Goal: Task Accomplishment & Management: Manage account settings

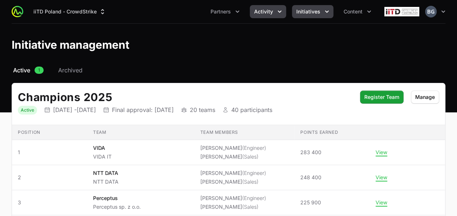
click at [276, 9] on icon "Activity menu" at bounding box center [279, 11] width 7 height 7
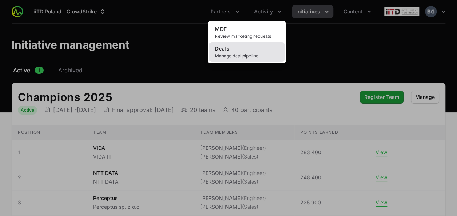
click at [255, 57] on span "Manage deal pipeline" at bounding box center [247, 56] width 64 height 6
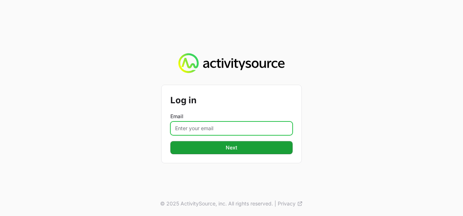
click at [210, 134] on input "Email" at bounding box center [231, 128] width 122 height 14
type input "[PERSON_NAME][EMAIL_ADDRESS][DOMAIN_NAME]"
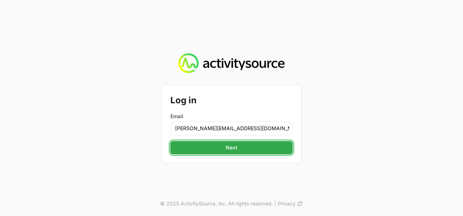
click at [224, 148] on button "Next" at bounding box center [231, 147] width 122 height 13
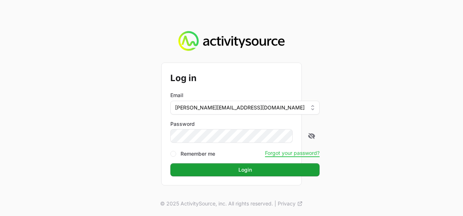
click at [170, 163] on button "Login" at bounding box center [244, 169] width 149 height 13
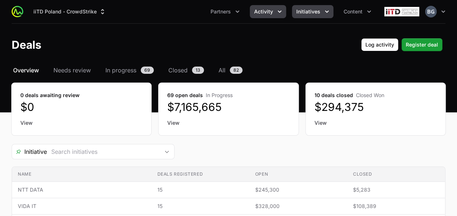
click at [316, 11] on span "Initiatives" at bounding box center [308, 11] width 24 height 7
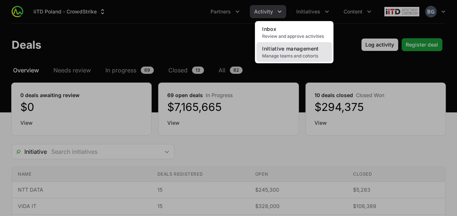
click at [299, 56] on span "Manage teams and cohorts" at bounding box center [294, 56] width 64 height 6
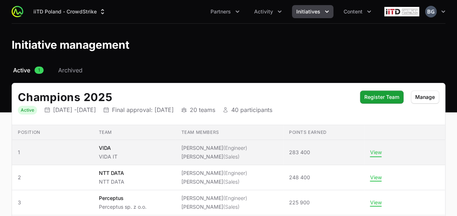
click at [378, 154] on button "View" at bounding box center [376, 152] width 12 height 7
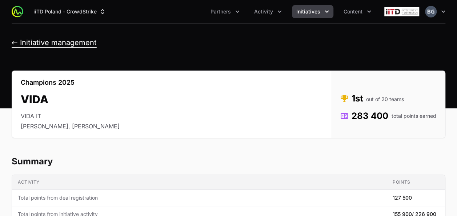
click at [71, 44] on button "← Initiative management" at bounding box center [54, 42] width 85 height 9
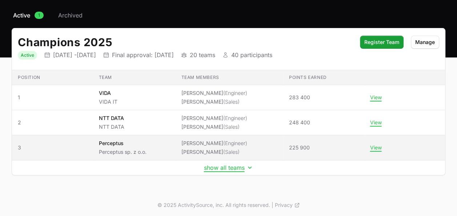
scroll to position [55, 0]
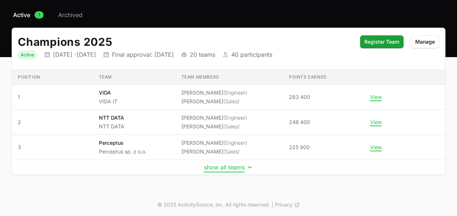
click at [218, 165] on button "show all teams" at bounding box center [228, 167] width 49 height 7
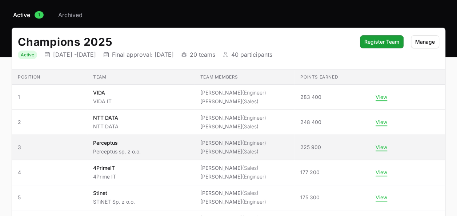
scroll to position [92, 0]
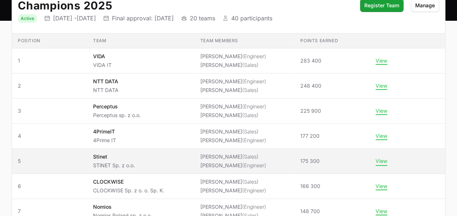
click at [382, 159] on button "View" at bounding box center [382, 161] width 12 height 7
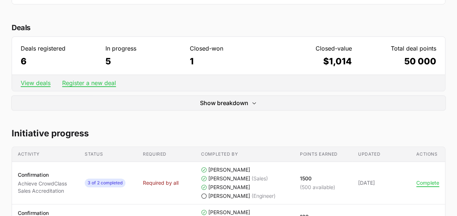
scroll to position [364, 0]
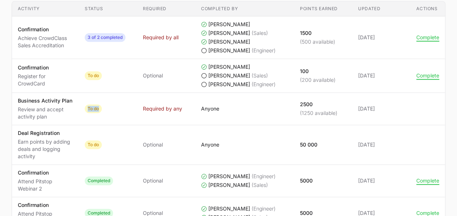
drag, startPoint x: 88, startPoint y: 108, endPoint x: 100, endPoint y: 108, distance: 12.7
click at [100, 108] on span "To do" at bounding box center [93, 108] width 17 height 9
drag, startPoint x: 100, startPoint y: 108, endPoint x: 100, endPoint y: 112, distance: 4.1
click at [100, 112] on td "Status To do" at bounding box center [108, 109] width 58 height 32
drag, startPoint x: 302, startPoint y: 112, endPoint x: 335, endPoint y: 113, distance: 32.7
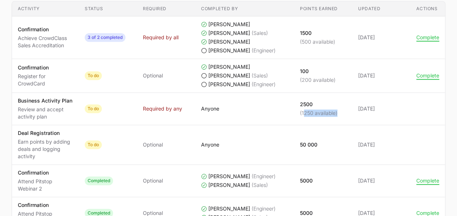
click at [335, 113] on p "(1250 available)" at bounding box center [318, 112] width 37 height 7
drag, startPoint x: 335, startPoint y: 113, endPoint x: 331, endPoint y: 123, distance: 11.3
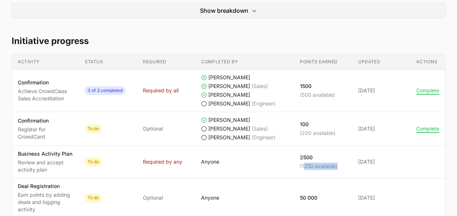
scroll to position [327, 0]
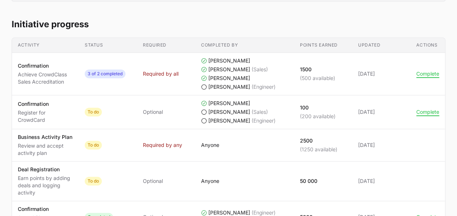
click at [184, 143] on span "Required by any" at bounding box center [166, 145] width 47 height 7
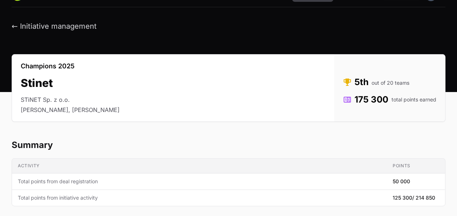
scroll to position [0, 0]
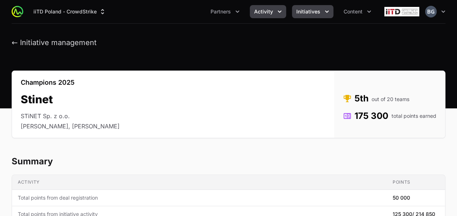
click at [266, 15] on button "Activity" at bounding box center [268, 11] width 36 height 13
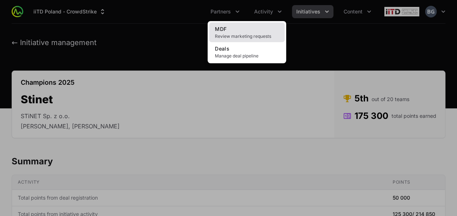
click at [226, 35] on span "Review marketing requests" at bounding box center [247, 36] width 64 height 6
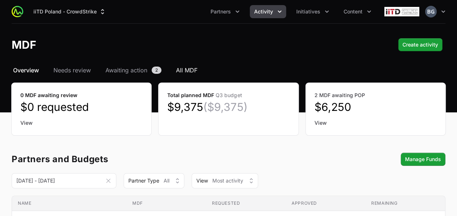
click at [188, 73] on span "All MDF" at bounding box center [186, 70] width 21 height 9
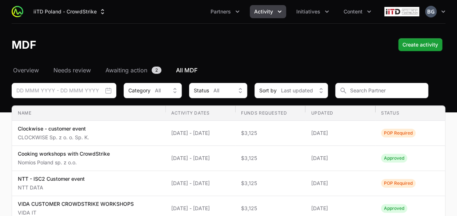
click at [262, 12] on span "Activity" at bounding box center [263, 11] width 19 height 7
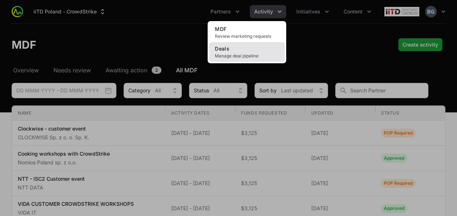
click at [243, 60] on link "Deals Manage deal pipeline" at bounding box center [247, 52] width 76 height 20
